Goal: Task Accomplishment & Management: Use online tool/utility

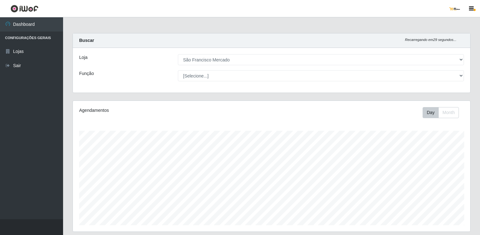
select select "168"
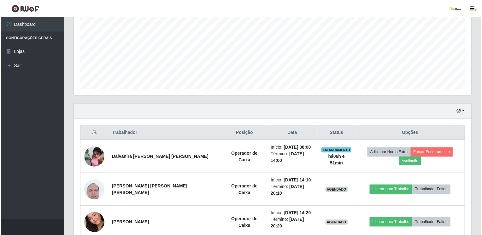
scroll to position [154, 0]
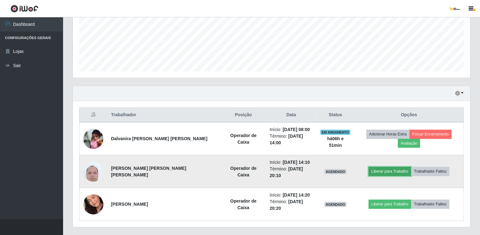
click at [382, 167] on button "Liberar para Trabalho" at bounding box center [389, 171] width 43 height 9
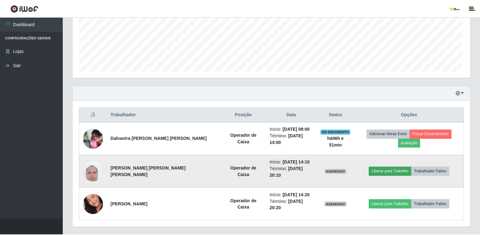
scroll to position [131, 395]
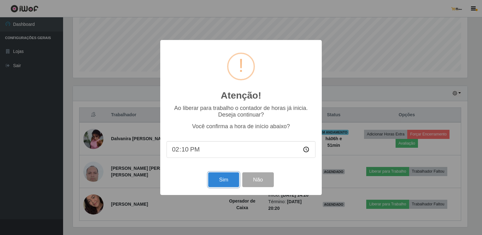
click at [223, 182] on button "Sim" at bounding box center [223, 179] width 31 height 15
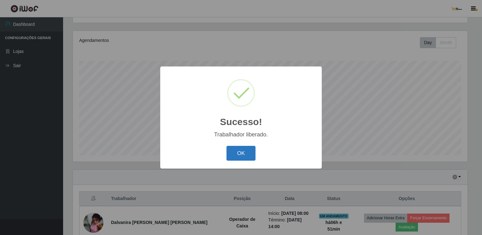
click at [247, 157] on button "OK" at bounding box center [240, 153] width 29 height 15
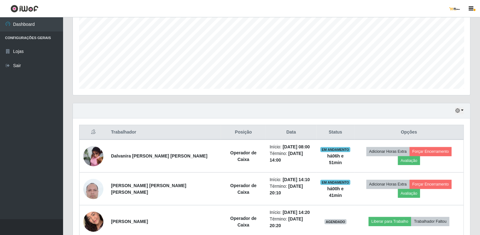
scroll to position [154, 0]
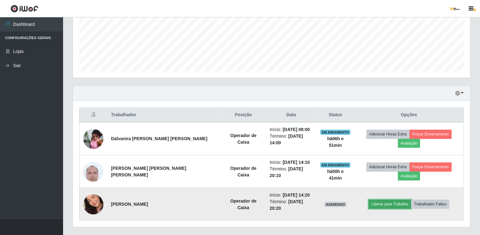
click at [386, 200] on button "Liberar para Trabalho" at bounding box center [389, 204] width 43 height 9
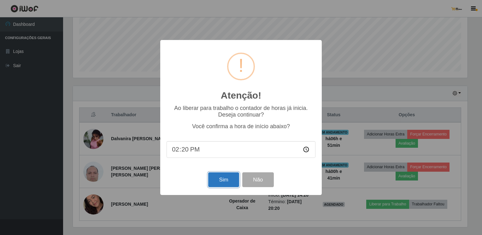
click at [222, 182] on button "Sim" at bounding box center [223, 179] width 31 height 15
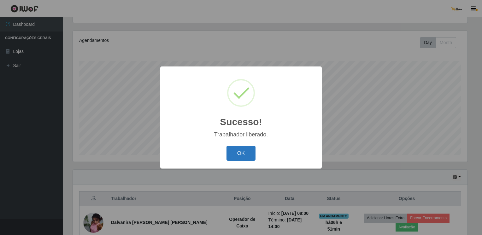
click at [237, 155] on button "OK" at bounding box center [240, 153] width 29 height 15
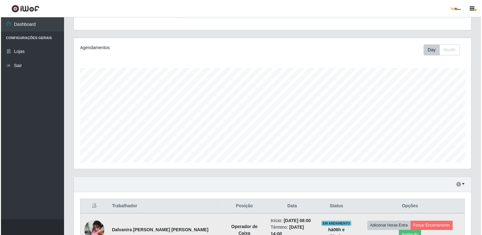
scroll to position [154, 0]
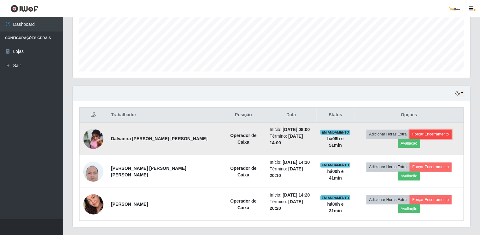
click at [416, 137] on button "Forçar Encerramento" at bounding box center [430, 134] width 42 height 9
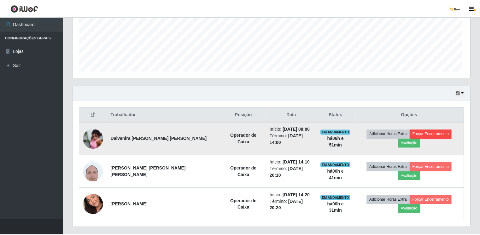
scroll to position [131, 395]
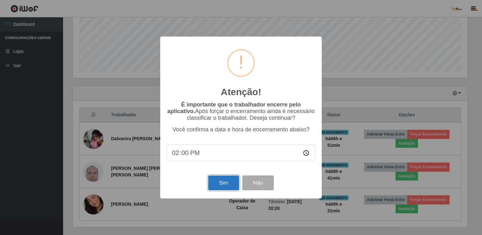
click at [221, 185] on button "Sim" at bounding box center [223, 183] width 31 height 15
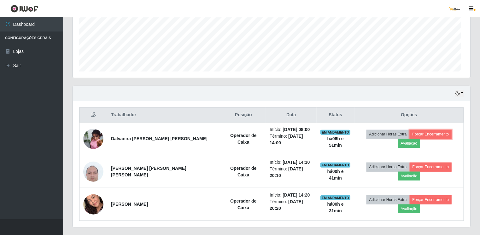
scroll to position [0, 0]
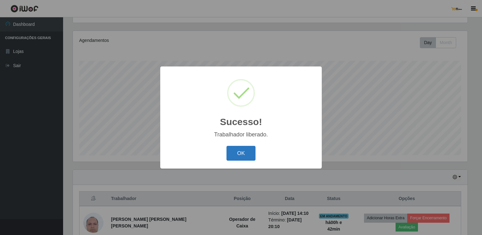
click at [248, 150] on button "OK" at bounding box center [240, 153] width 29 height 15
